Goal: Task Accomplishment & Management: Use online tool/utility

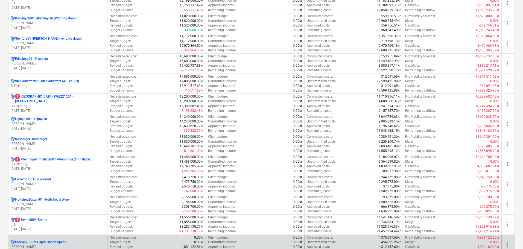
scroll to position [137, 0]
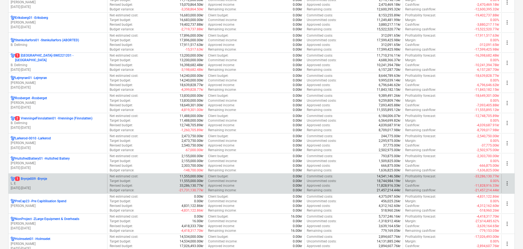
click at [49, 183] on p "L. E" at bounding box center [58, 183] width 94 height 5
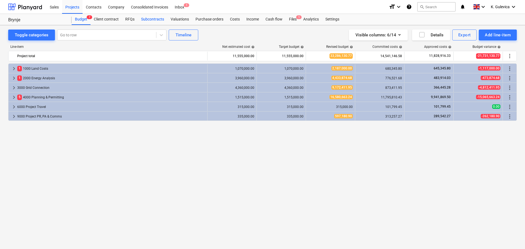
drag, startPoint x: 157, startPoint y: 21, endPoint x: 160, endPoint y: 21, distance: 3.0
click at [157, 21] on div "Subcontracts" at bounding box center [153, 19] width 30 height 11
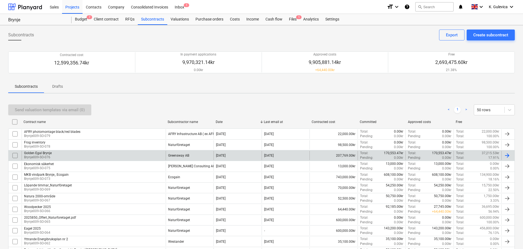
click at [182, 156] on div "Greensway AB" at bounding box center [178, 156] width 21 height 4
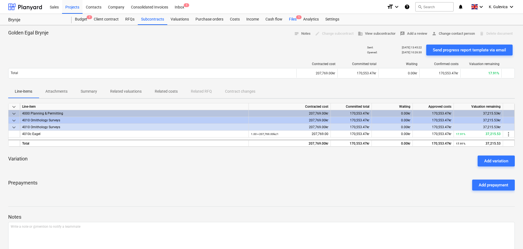
click at [292, 19] on div "Files 1" at bounding box center [293, 19] width 14 height 11
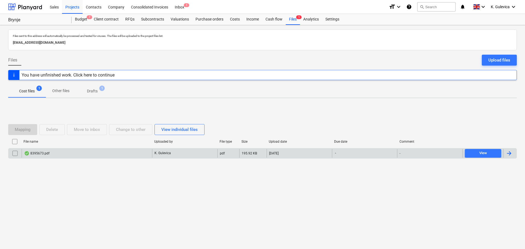
click at [127, 154] on div "8395673.pdf" at bounding box center [87, 153] width 130 height 9
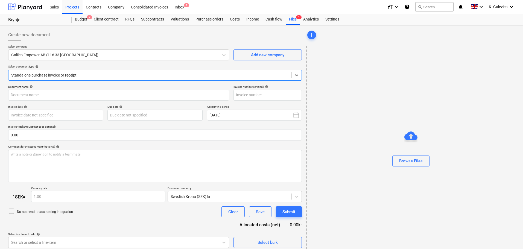
type input "8395673"
type input "[DATE]"
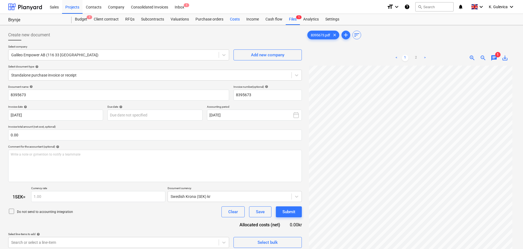
click at [235, 21] on div "Costs" at bounding box center [235, 19] width 16 height 11
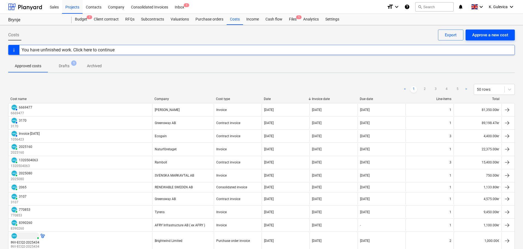
click at [477, 35] on div "Approve a new cost" at bounding box center [490, 34] width 36 height 7
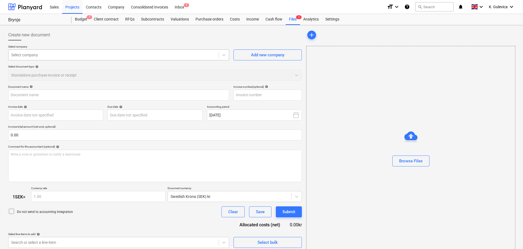
type input "Faktura_3177.pdf"
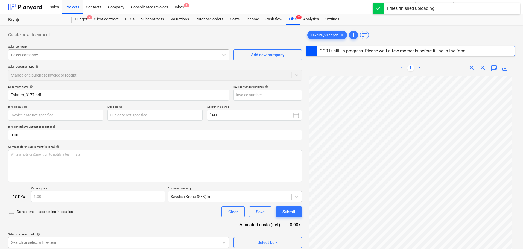
click at [99, 53] on div at bounding box center [113, 54] width 205 height 5
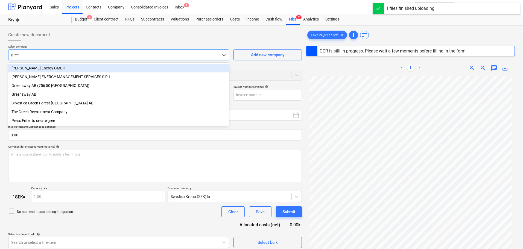
type input "green"
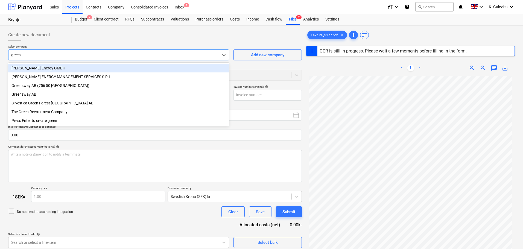
type input "3177"
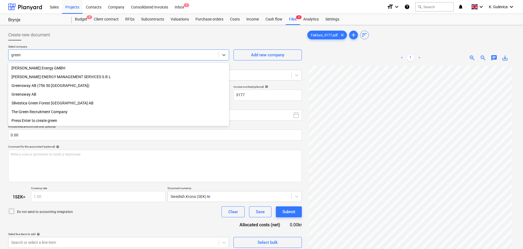
click at [36, 89] on div "Greensway AB (756 50 [GEOGRAPHIC_DATA])" at bounding box center [118, 85] width 221 height 9
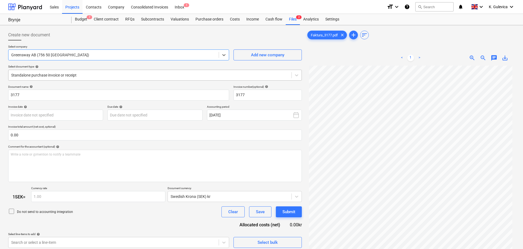
click at [95, 75] on div at bounding box center [150, 74] width 278 height 5
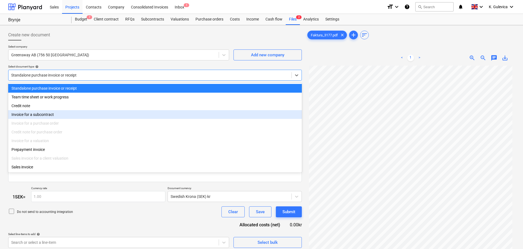
click at [49, 115] on div "Invoice for a subcontract" at bounding box center [155, 114] width 294 height 9
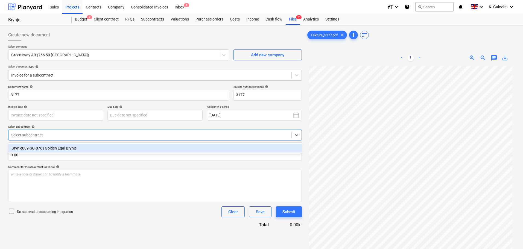
click at [66, 133] on div at bounding box center [150, 134] width 278 height 5
click at [65, 147] on div "Brynje009-SO-076 | Golden Egal Brynje" at bounding box center [155, 148] width 294 height 9
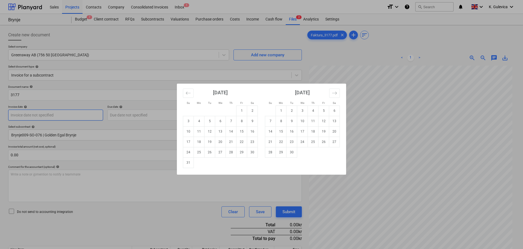
click at [68, 115] on body "Sales Projects Contacts Company Consolidated Invoices Inbox 1 format_size keybo…" at bounding box center [261, 124] width 523 height 249
click at [187, 142] on td "17" at bounding box center [188, 142] width 11 height 10
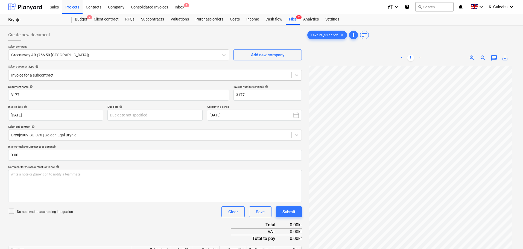
scroll to position [55, 0]
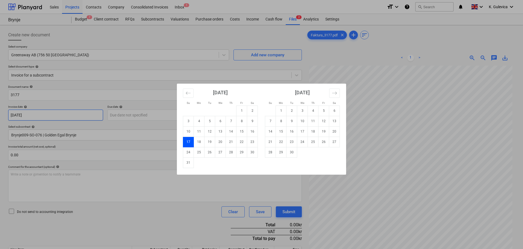
drag, startPoint x: 51, startPoint y: 116, endPoint x: 132, endPoint y: 117, distance: 80.7
click at [51, 117] on body "Sales Projects Contacts Company Consolidated Invoices Inbox 1 format_size keybo…" at bounding box center [261, 124] width 523 height 249
click at [199, 144] on td "18" at bounding box center [199, 142] width 11 height 10
type input "[DATE]"
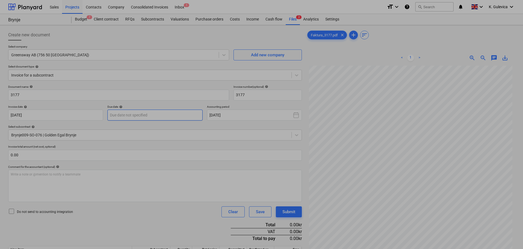
click at [161, 115] on body "Sales Projects Contacts Company Consolidated Invoices Inbox 1 format_size keybo…" at bounding box center [261, 124] width 523 height 249
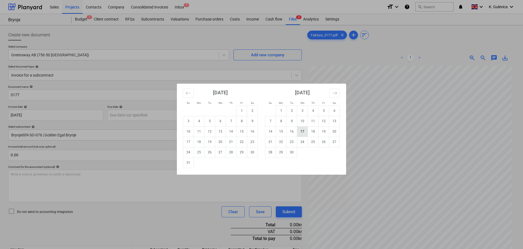
click at [302, 133] on td "17" at bounding box center [302, 131] width 11 height 10
type input "[DATE]"
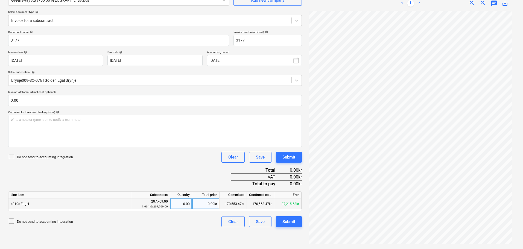
click at [204, 204] on div "0.00kr" at bounding box center [205, 204] width 27 height 11
type input "21977.18"
click at [290, 222] on div "Submit" at bounding box center [289, 221] width 13 height 7
